Goal: Task Accomplishment & Management: Use online tool/utility

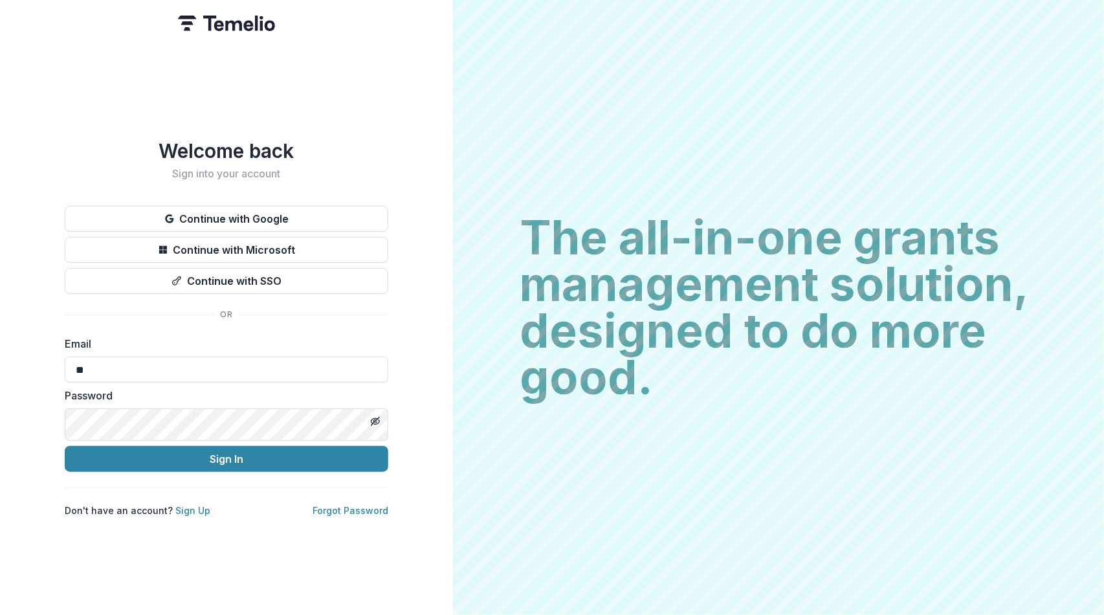
type input "**********"
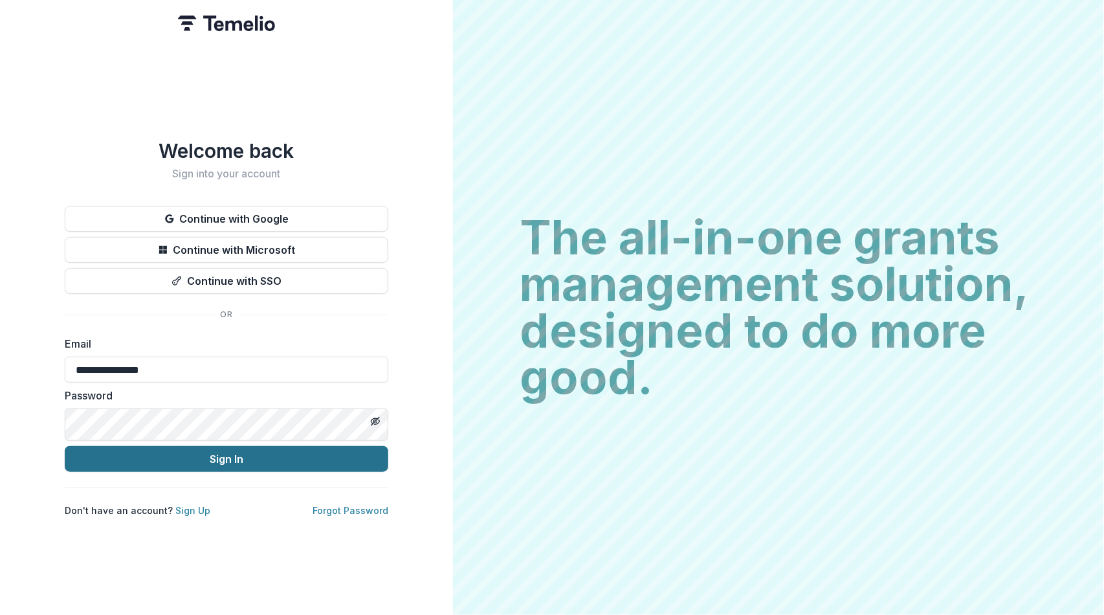
click at [100, 472] on button "Sign In" at bounding box center [227, 459] width 324 height 26
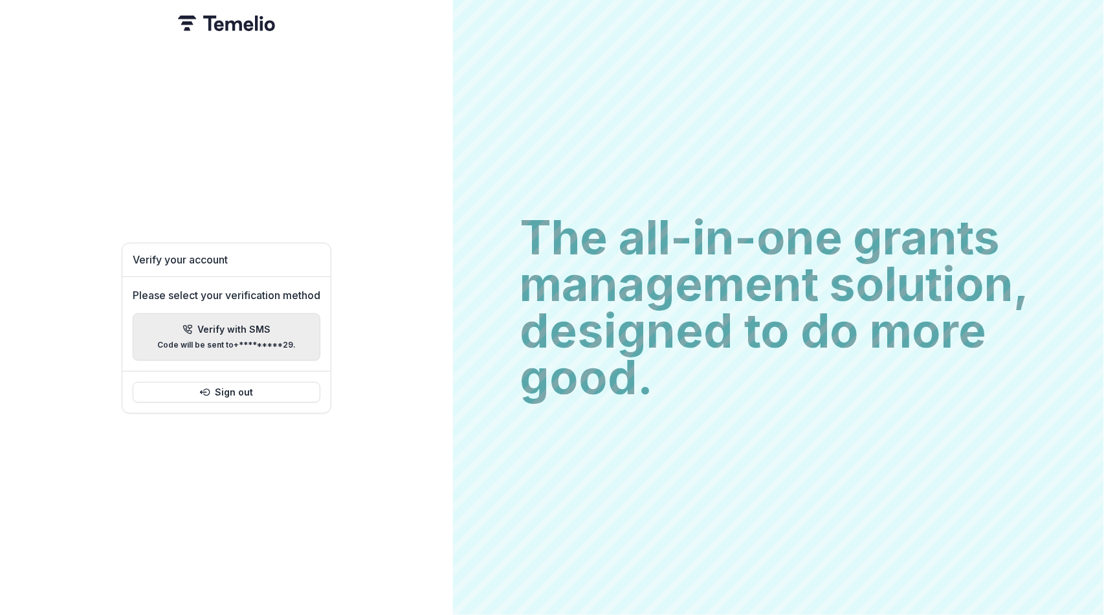
click at [224, 324] on p "Verify with SMS" at bounding box center [234, 329] width 73 height 11
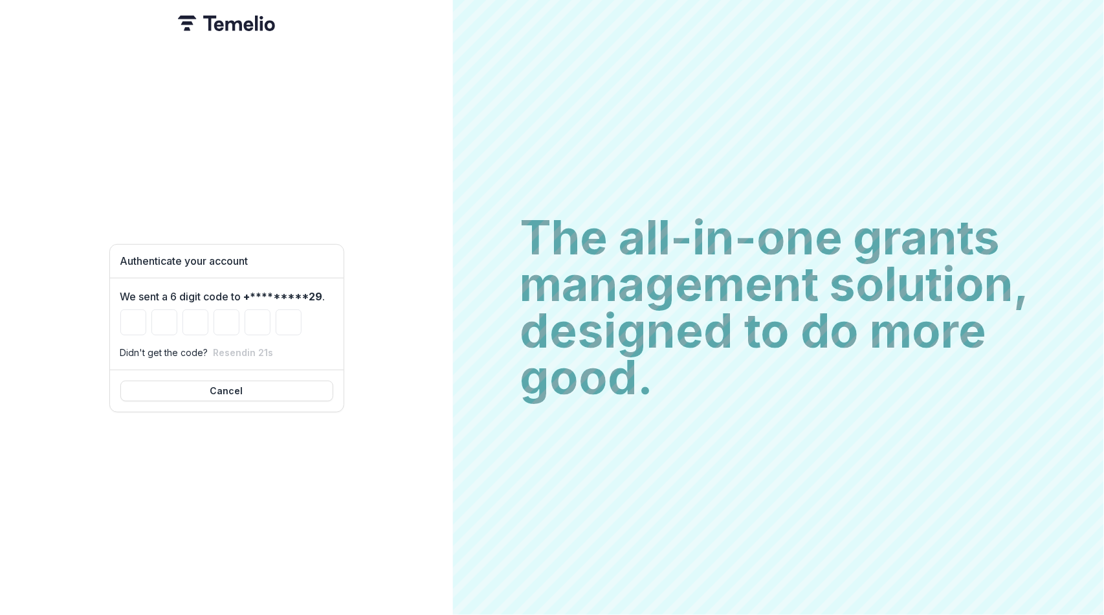
type input "*"
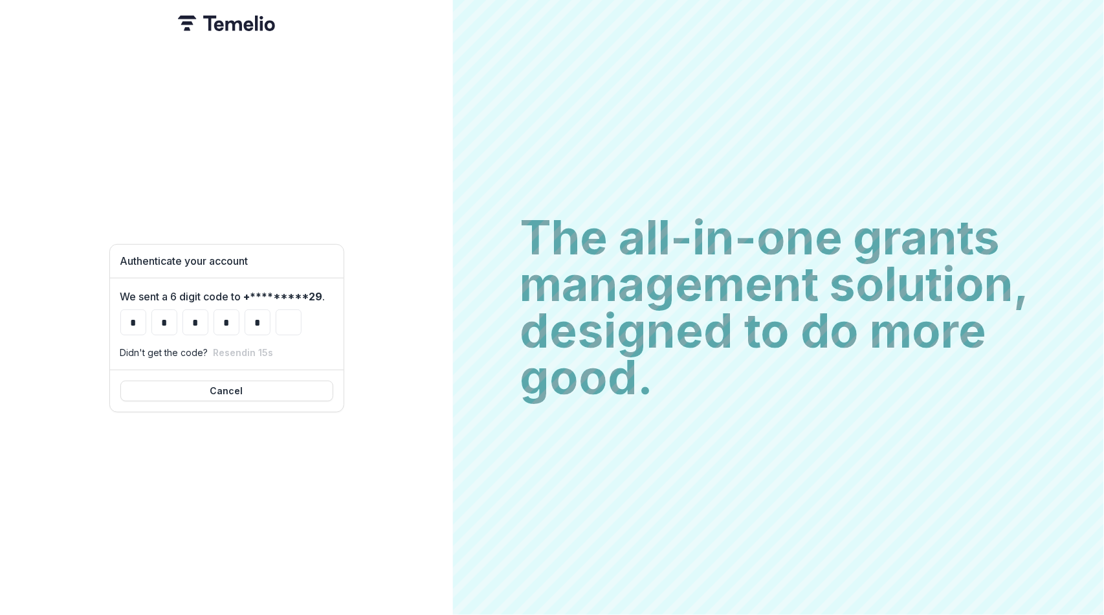
type input "*"
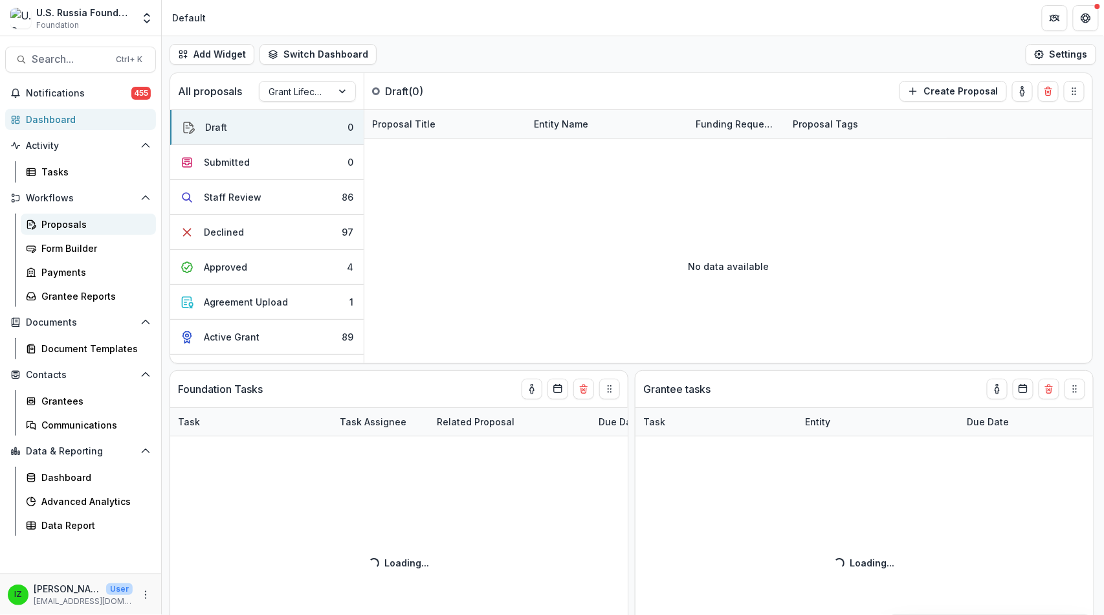
click at [100, 231] on div "Proposals" at bounding box center [93, 225] width 104 height 14
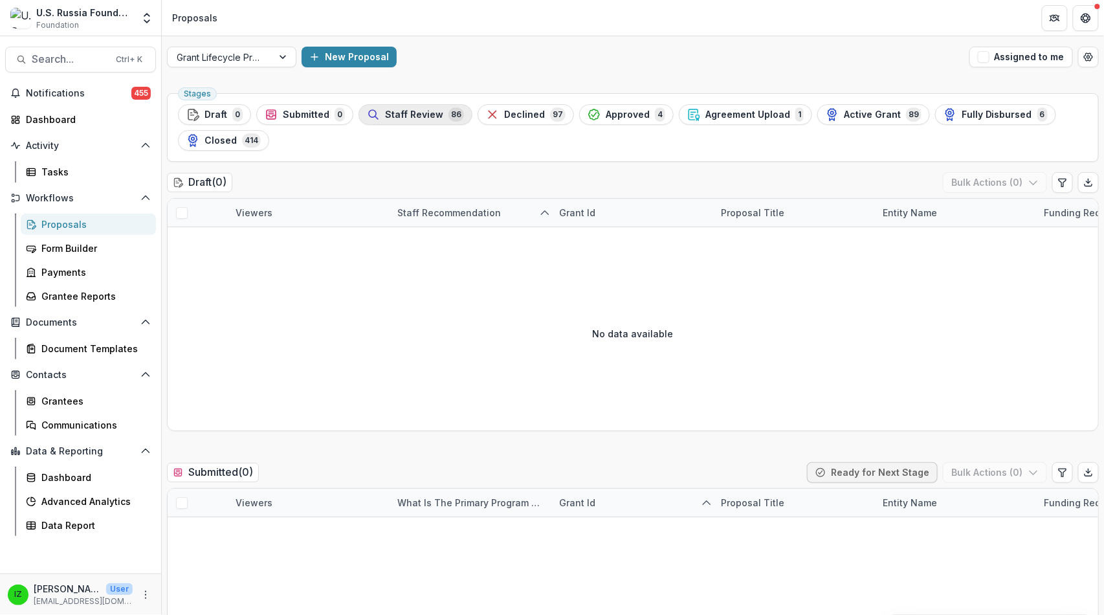
click at [443, 120] on span "Staff Review" at bounding box center [414, 114] width 58 height 11
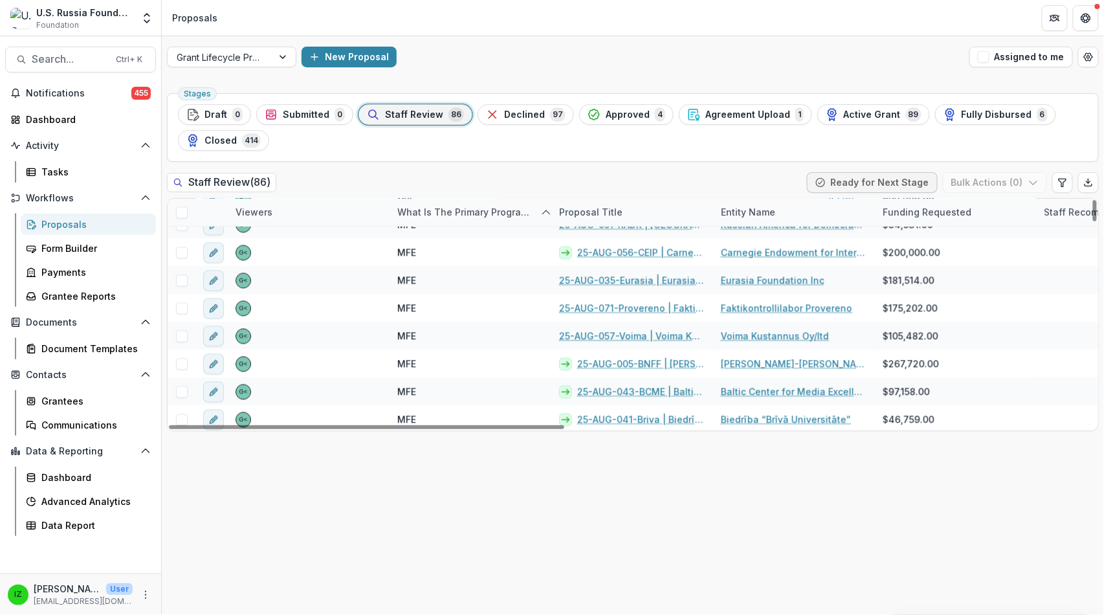
scroll to position [863, 0]
